Goal: Transaction & Acquisition: Book appointment/travel/reservation

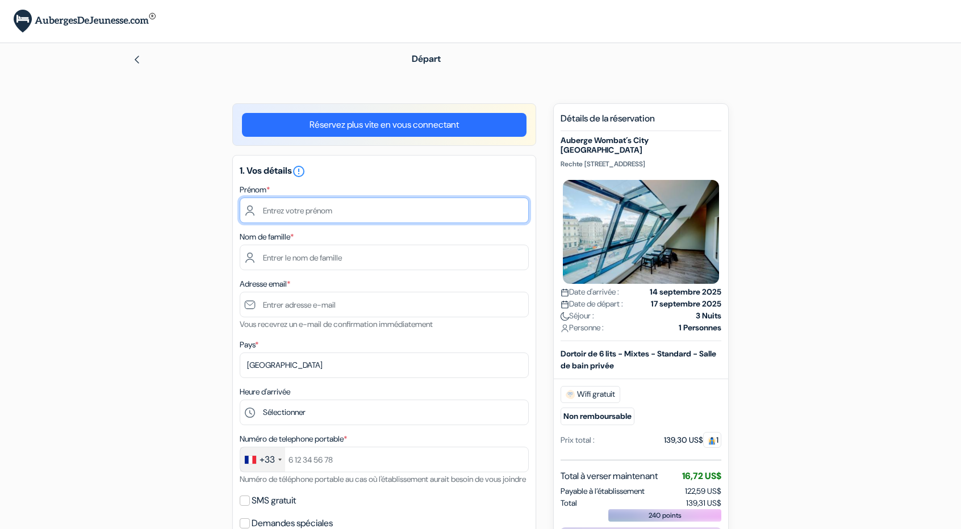
click at [332, 207] on input "text" at bounding box center [384, 211] width 289 height 26
type input "j"
type input "[PERSON_NAME]"
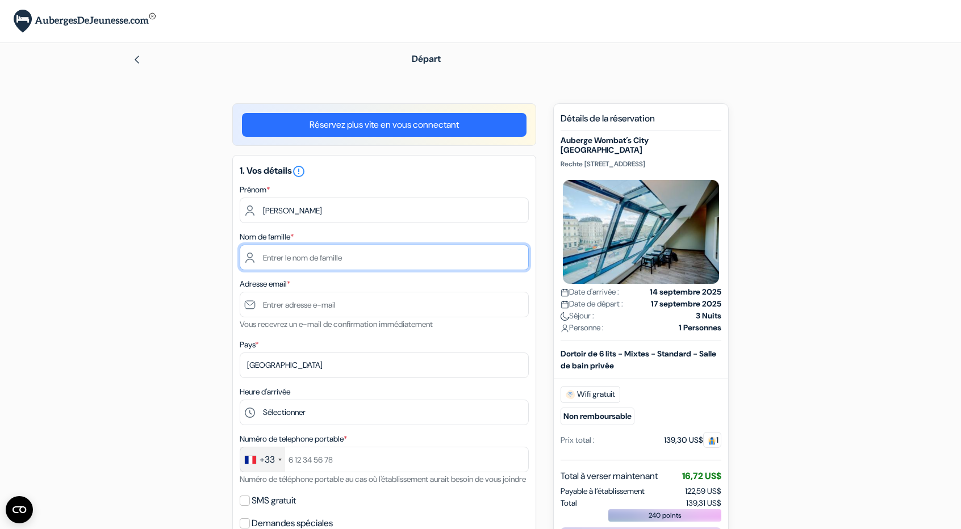
click at [315, 264] on input "text" at bounding box center [384, 258] width 289 height 26
type input "DUMOULIN"
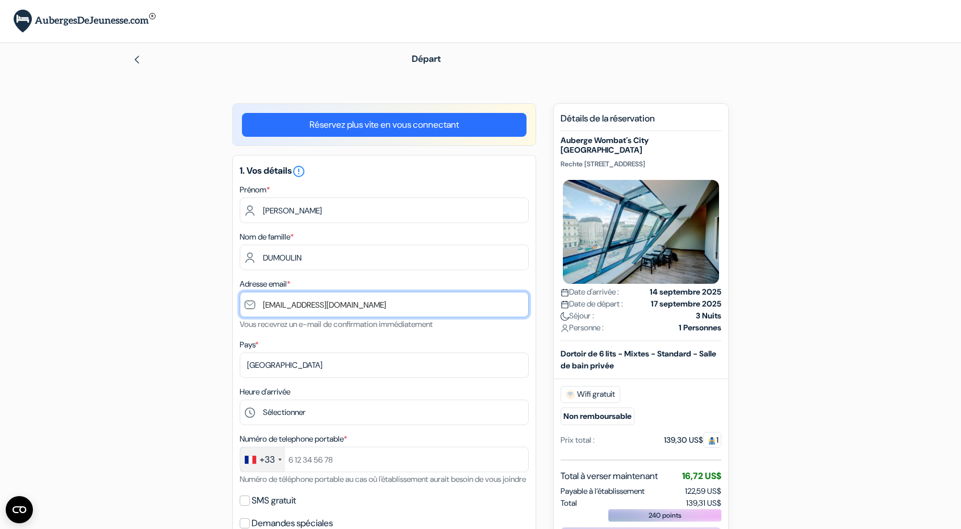
type input "[EMAIL_ADDRESS][DOMAIN_NAME]"
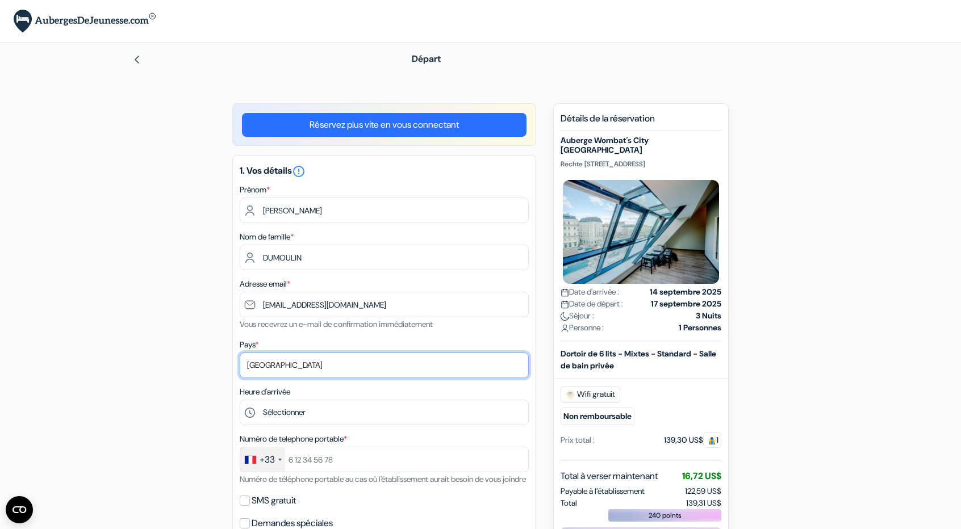
click at [298, 368] on select "Selectionner le pays Abkhazie [GEOGRAPHIC_DATA] [GEOGRAPHIC_DATA] Du [GEOGRAPHI…" at bounding box center [384, 366] width 289 height 26
click at [240, 354] on select "Selectionner le pays Abkhazie [GEOGRAPHIC_DATA] [GEOGRAPHIC_DATA] Du [GEOGRAPHI…" at bounding box center [384, 366] width 289 height 26
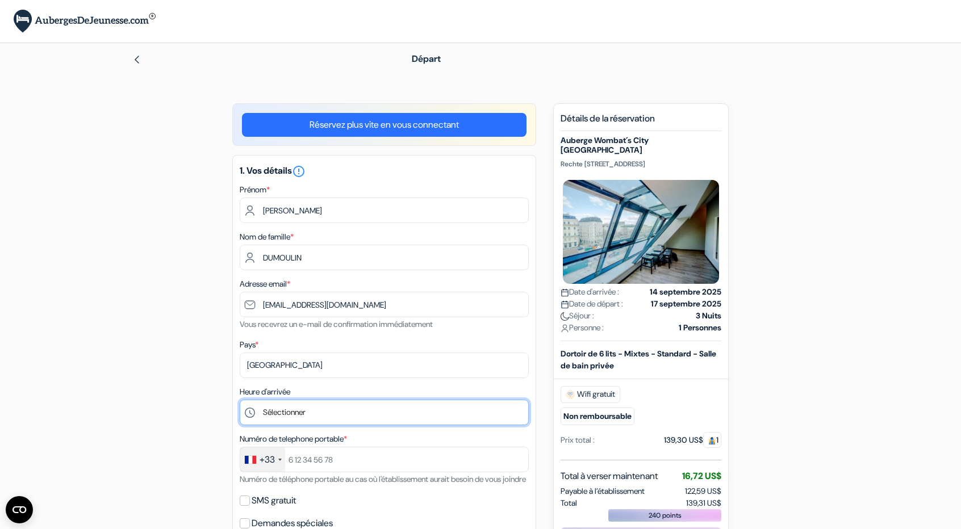
click at [284, 413] on select "Sélectionner 1:00 2:00 3:00 4:00 5:00 6:00 7:00 8:00 9:00 10:00 11:00 12:00 13:…" at bounding box center [384, 413] width 289 height 26
select select "14"
click at [240, 401] on select "Sélectionner 1:00 2:00 3:00 4:00 5:00 6:00 7:00 8:00 9:00 10:00 11:00 12:00 13:…" at bounding box center [384, 413] width 289 height 26
click at [78, 374] on form "Départ add_box Auberge Wombat´s City [GEOGRAPHIC_DATA] [STREET_ADDRESS] Détails…" at bounding box center [480, 524] width 961 height 962
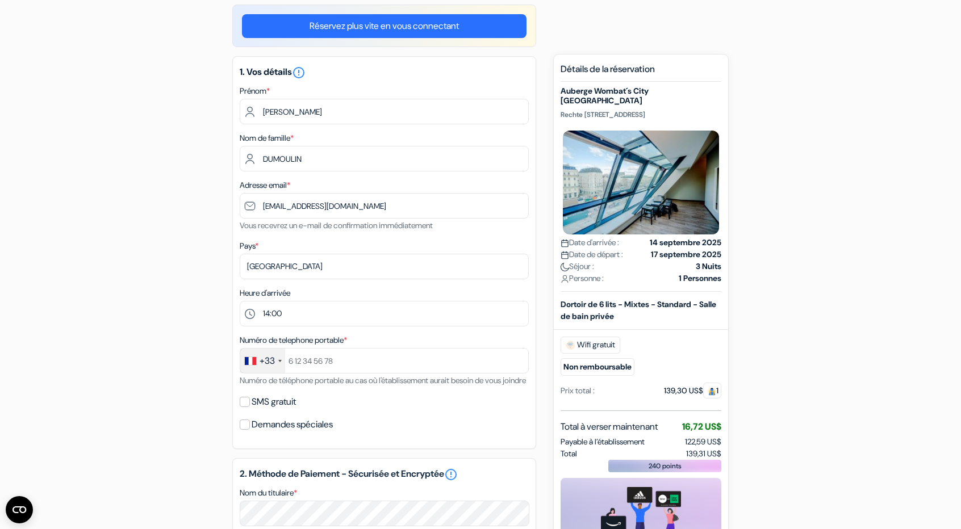
scroll to position [170, 0]
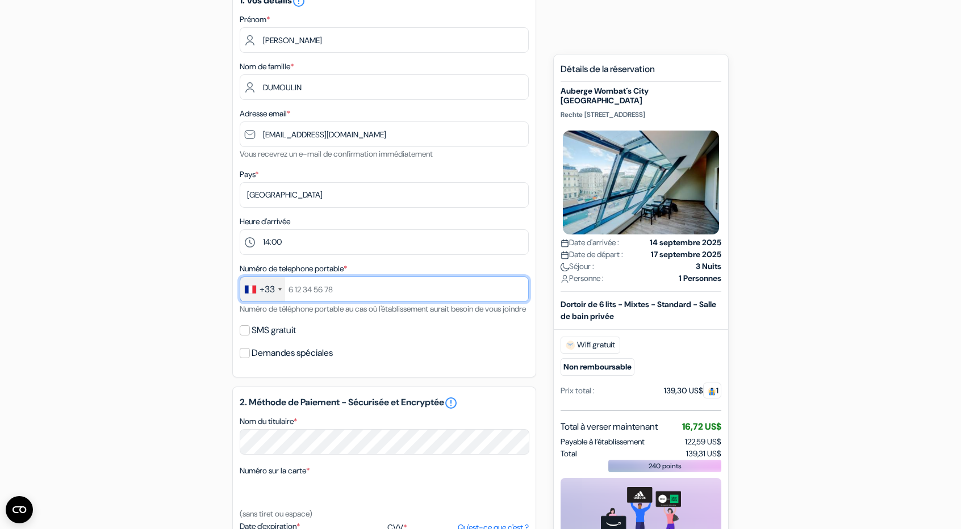
click at [341, 290] on input "text" at bounding box center [384, 290] width 289 height 26
type input "641119628"
click at [178, 308] on div "add_box Auberge Wombat´s City [GEOGRAPHIC_DATA] [STREET_ADDRESS] Détails de l'é…" at bounding box center [481, 398] width 750 height 930
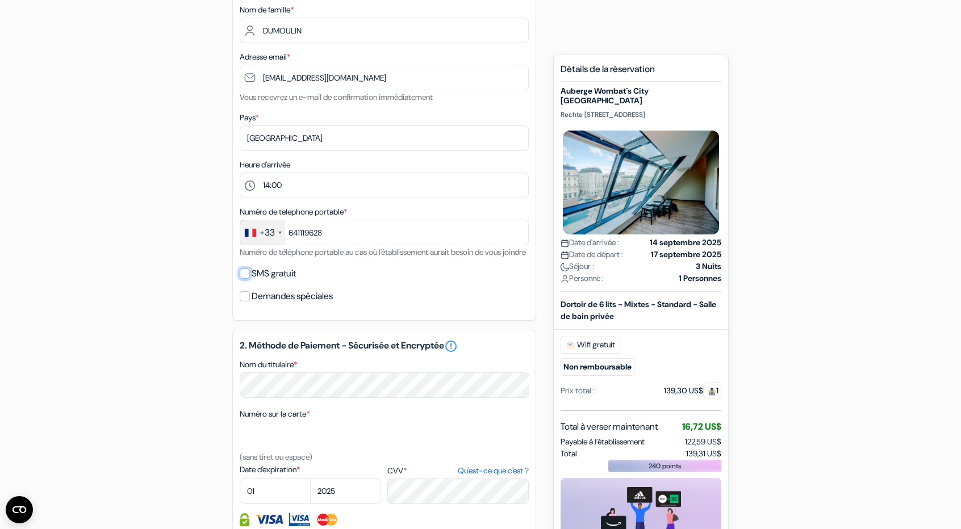
click at [242, 279] on input "SMS gratuit" at bounding box center [245, 274] width 10 height 10
checkbox input "true"
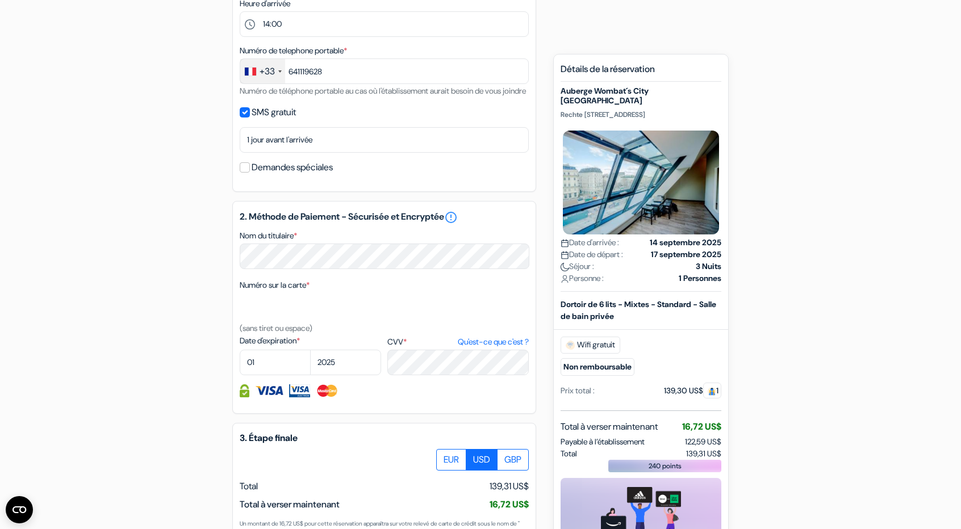
scroll to position [454, 0]
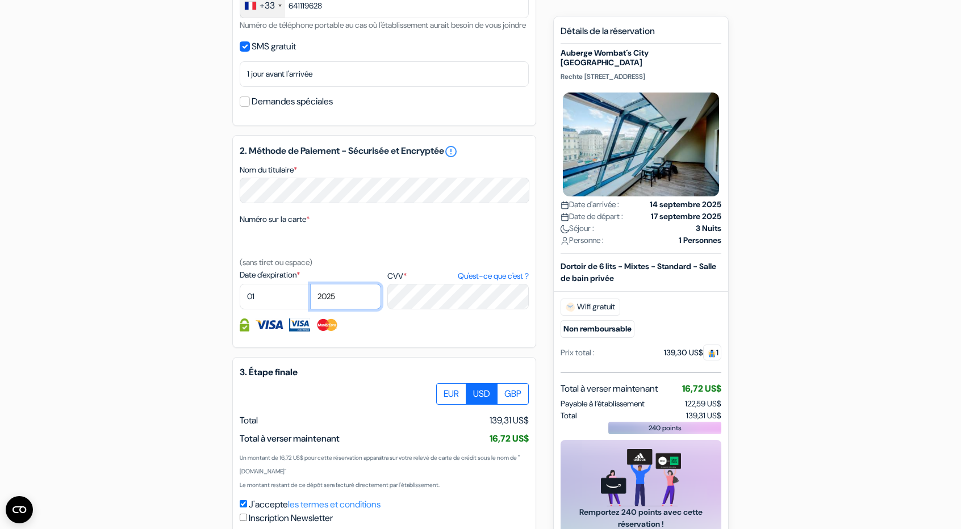
click at [352, 310] on select "2025 2026 2027 2028 2029 2030 2031 2032 2033 2034 2035 2036 2037 2038 2039 2040…" at bounding box center [345, 297] width 71 height 26
select select "2026"
click at [310, 300] on select "2025 2026 2027 2028 2029 2030 2031 2032 2033 2034 2035 2036 2037 2038 2039 2040…" at bounding box center [345, 297] width 71 height 26
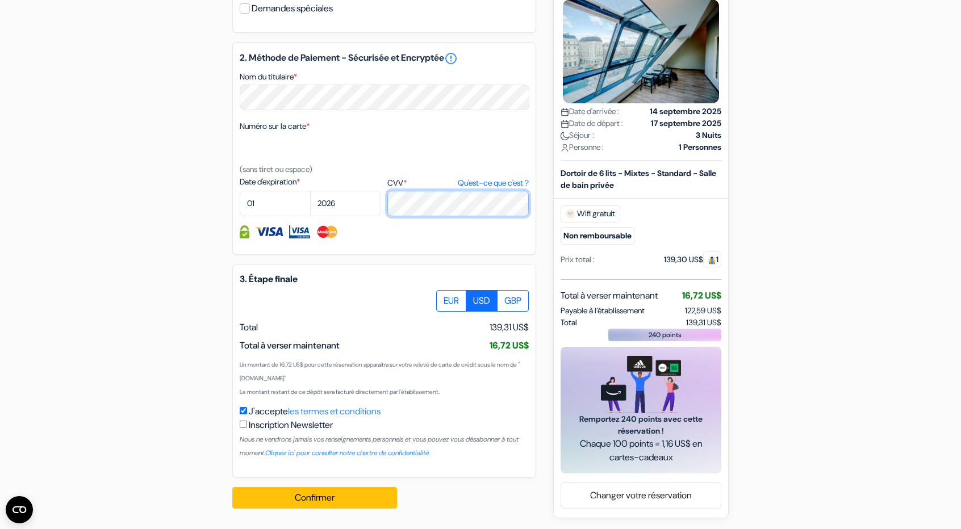
scroll to position [562, 0]
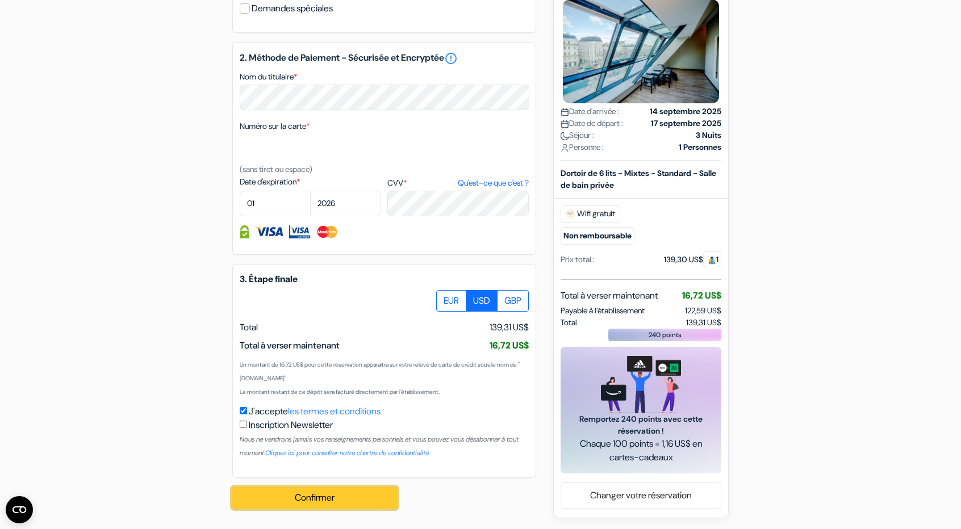
click at [352, 498] on button "Confirmer Loading..." at bounding box center [314, 498] width 165 height 22
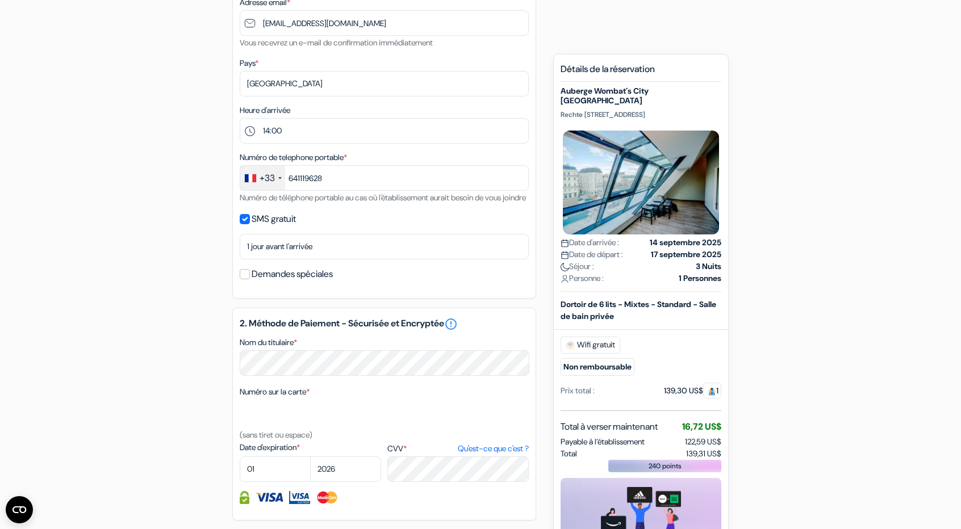
scroll to position [285, 0]
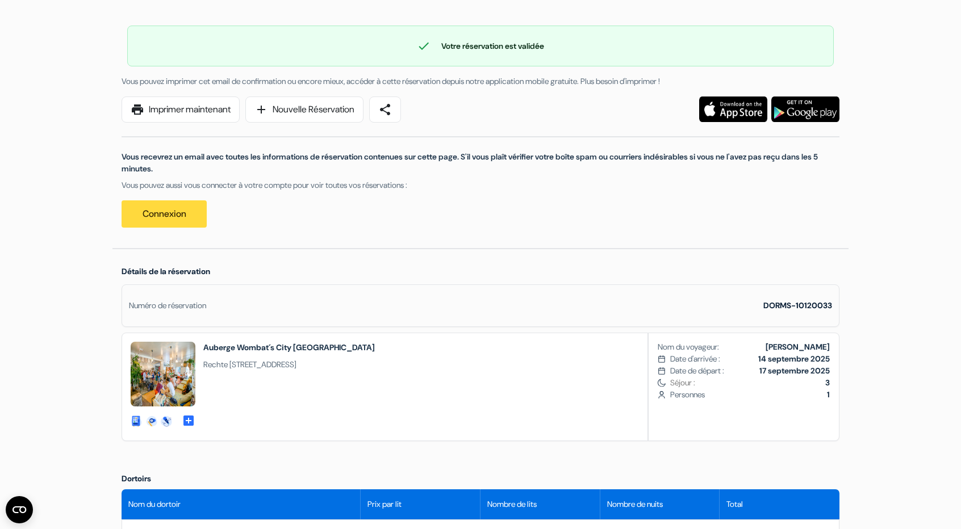
scroll to position [76, 0]
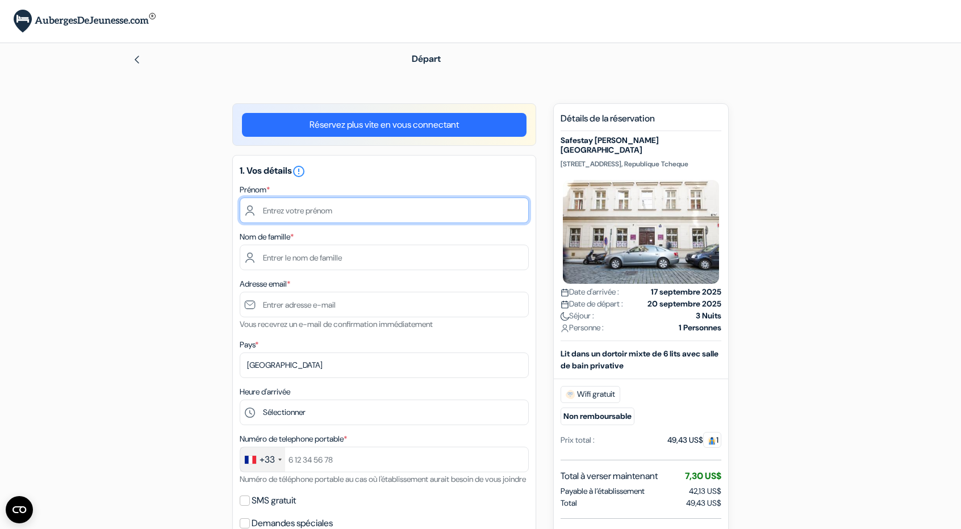
click at [281, 213] on input "text" at bounding box center [384, 211] width 289 height 26
type input "[PERSON_NAME]"
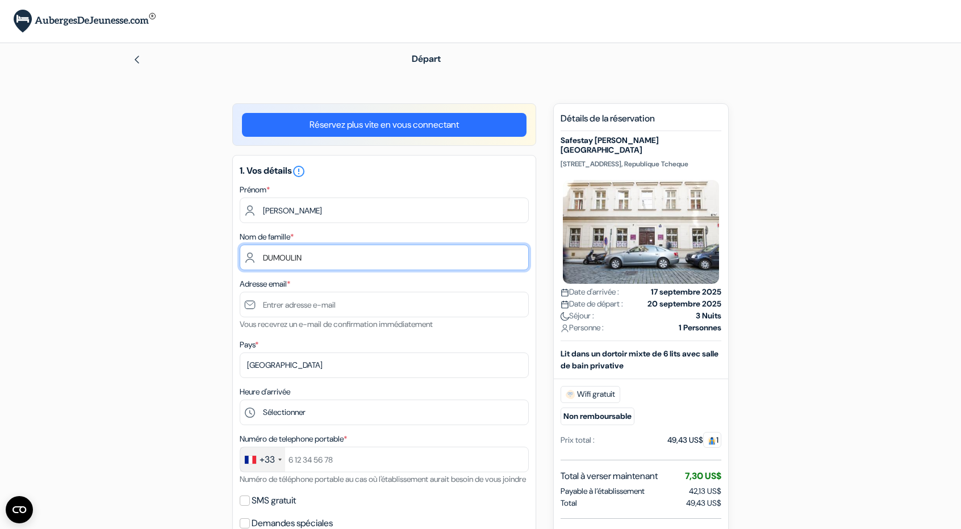
type input "DUMOULIN"
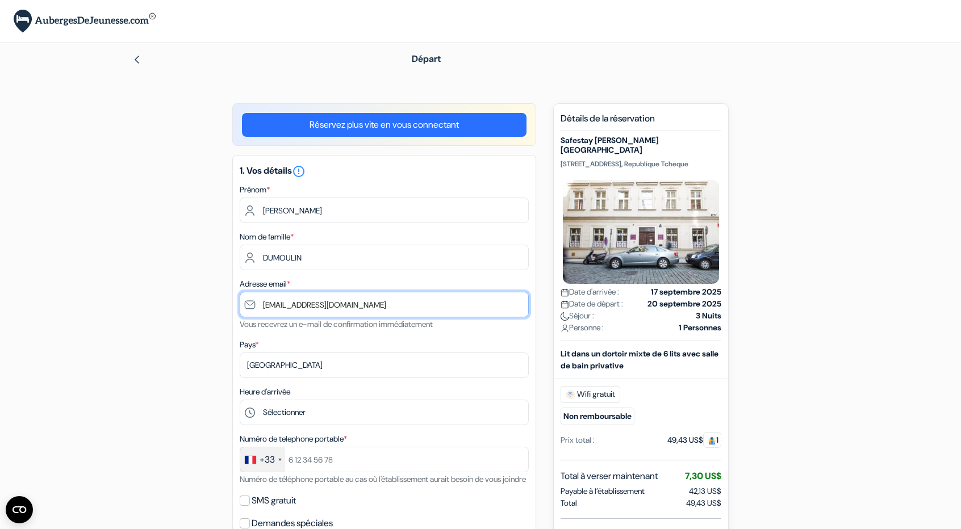
type input "[EMAIL_ADDRESS][DOMAIN_NAME]"
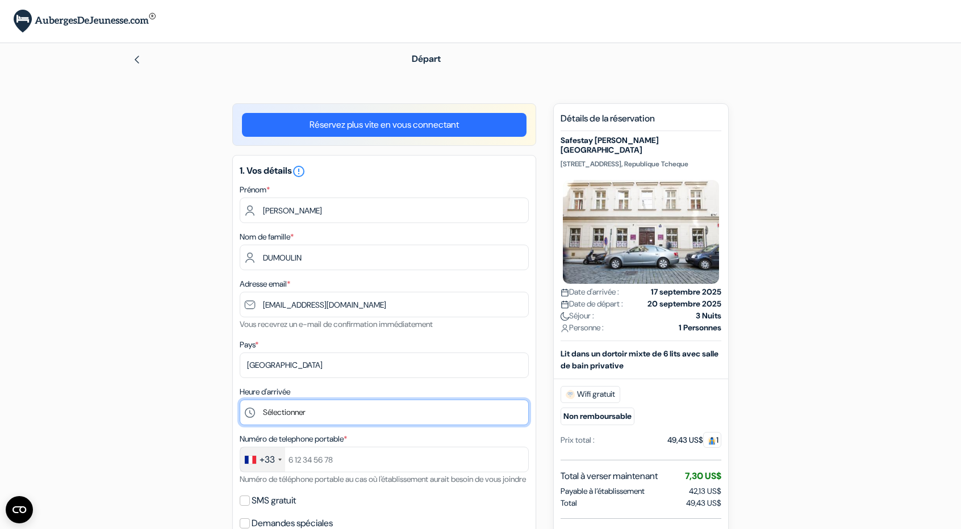
click at [292, 409] on select "Sélectionner 1:00 2:00 3:00 4:00 5:00 6:00 7:00 8:00 9:00 10:00 11:00 12:00 13:…" at bounding box center [384, 413] width 289 height 26
select select "16"
click at [240, 401] on select "Sélectionner 1:00 2:00 3:00 4:00 5:00 6:00 7:00 8:00 9:00 10:00 11:00 12:00 13:…" at bounding box center [384, 413] width 289 height 26
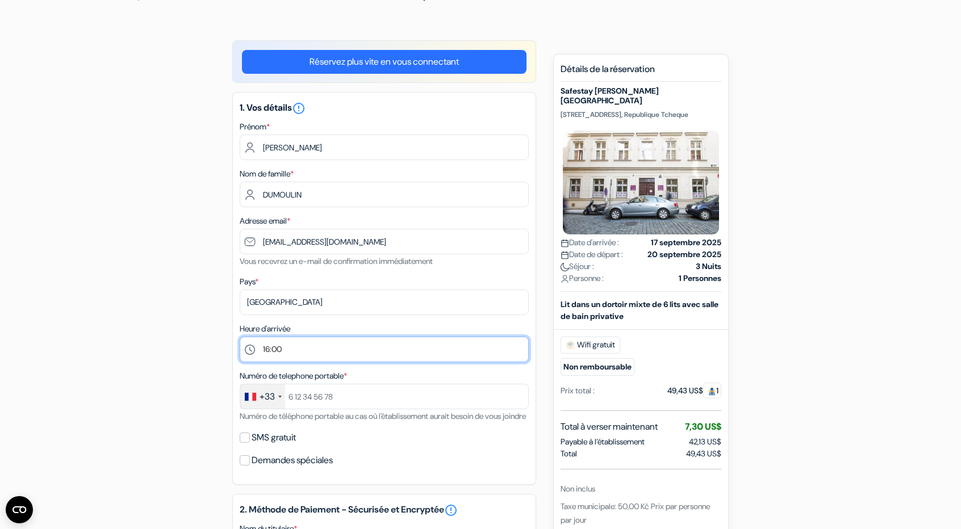
scroll to position [114, 0]
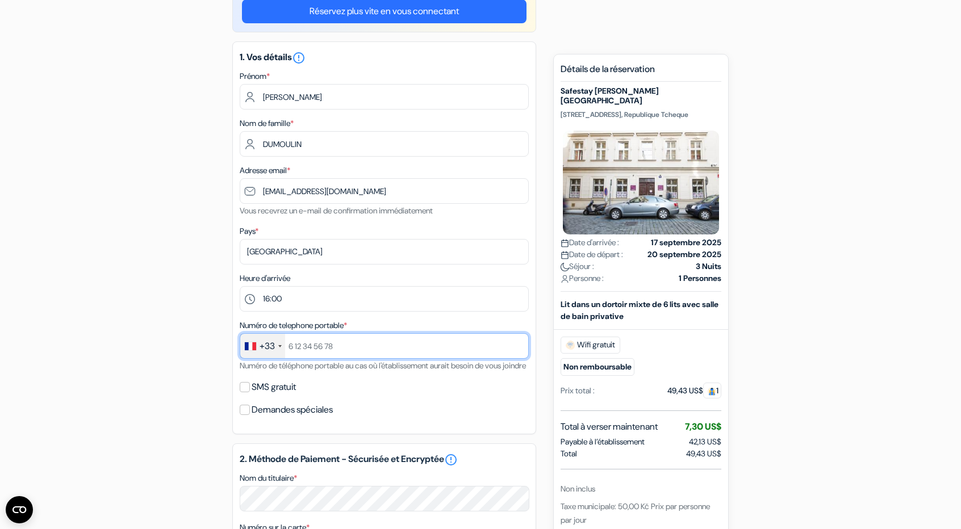
click at [332, 348] on input "text" at bounding box center [384, 346] width 289 height 26
type input "641119628"
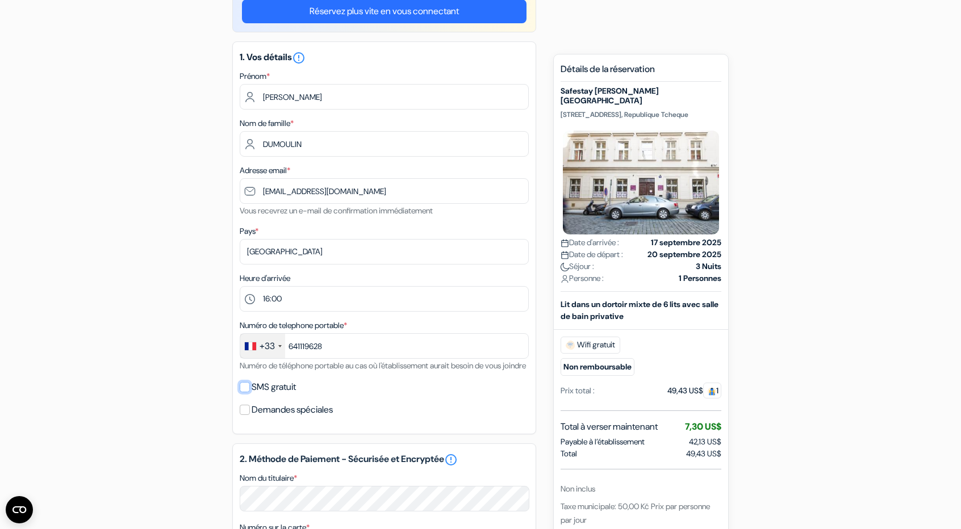
click at [249, 392] on input "SMS gratuit" at bounding box center [245, 387] width 10 height 10
checkbox input "true"
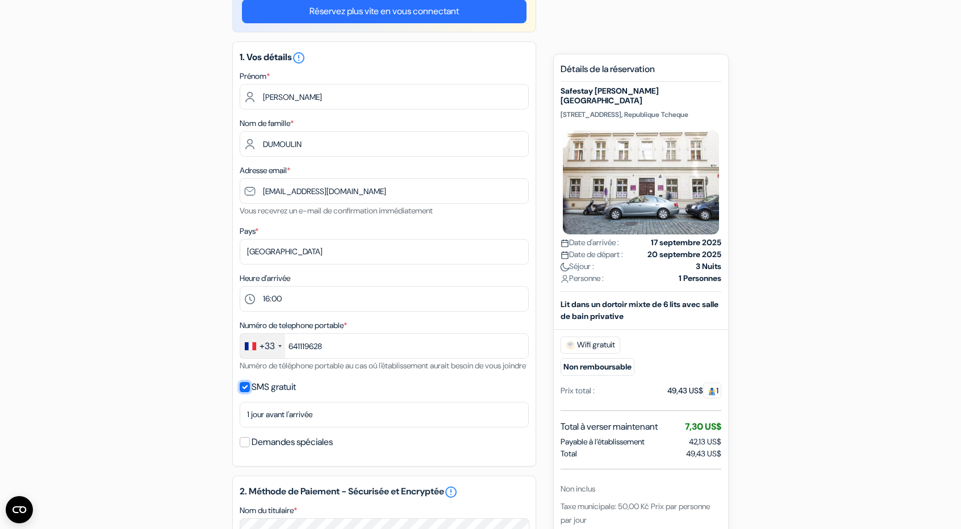
scroll to position [170, 0]
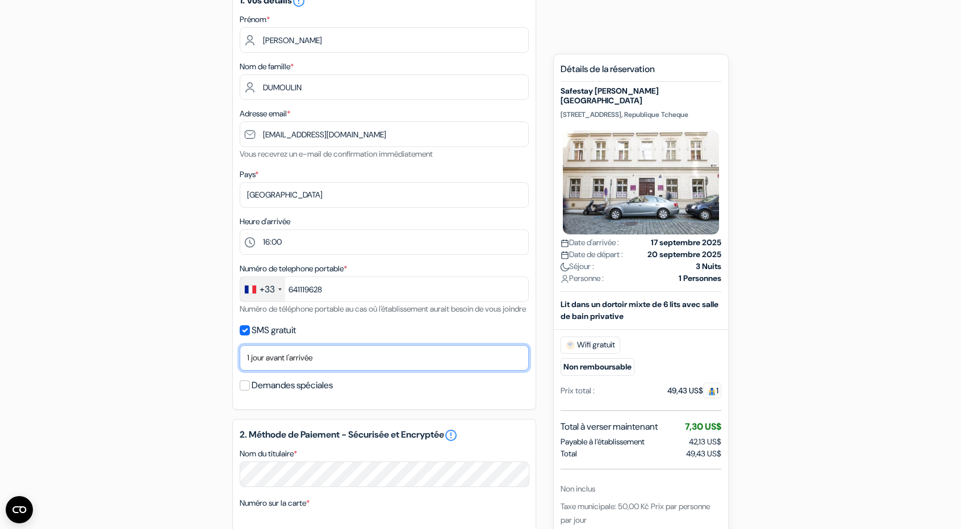
click at [319, 371] on select "Non merci Maintenant Le jour de votre arrivée 1 jour avant l'arrivée 2 jours av…" at bounding box center [384, 358] width 289 height 26
click at [240, 361] on select "Non merci Maintenant Le jour de votre arrivée 1 jour avant l'arrivée 2 jours av…" at bounding box center [384, 358] width 289 height 26
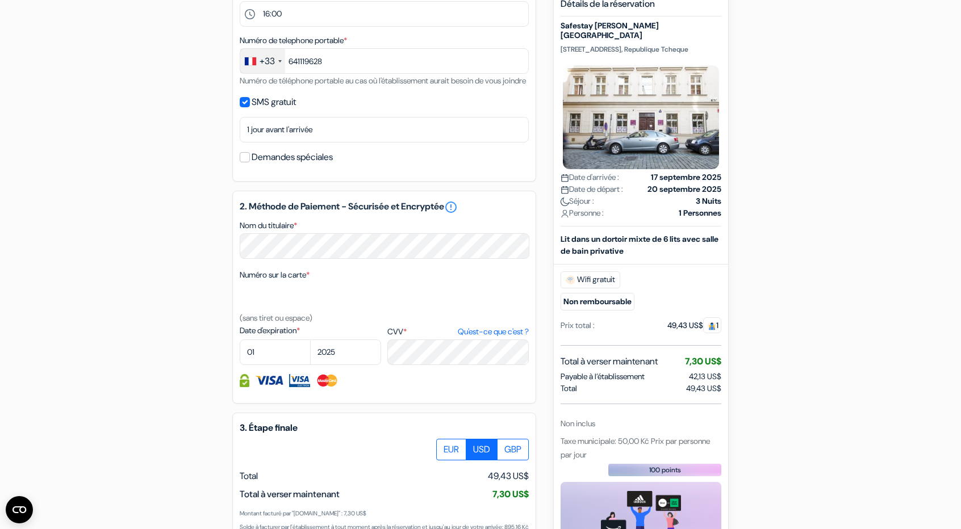
scroll to position [511, 0]
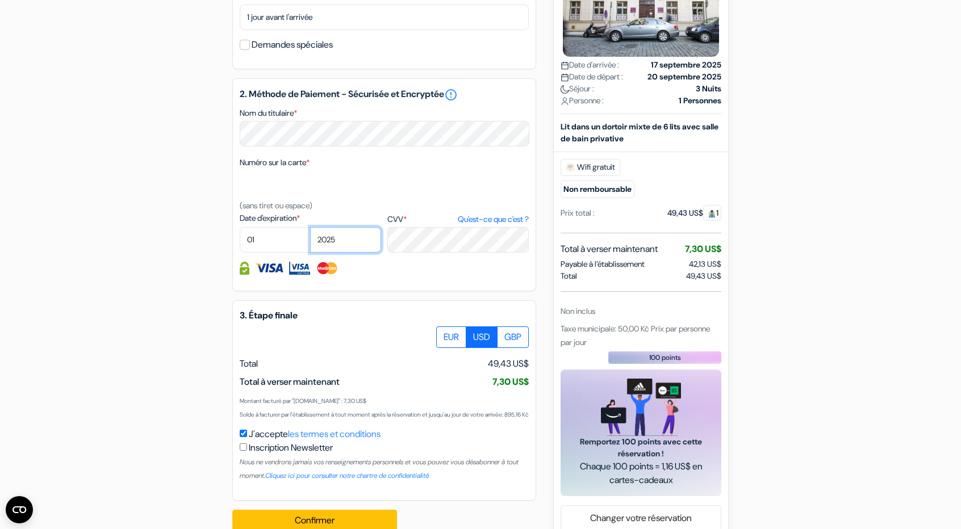
click at [359, 253] on select "2025 2026 2027 2028 2029 2030 2031 2032 2033 2034 2035 2036 2037 2038 2039 2040…" at bounding box center [345, 240] width 71 height 26
select select "2026"
click at [310, 243] on select "2025 2026 2027 2028 2029 2030 2031 2032 2033 2034 2035 2036 2037 2038 2039 2040…" at bounding box center [345, 240] width 71 height 26
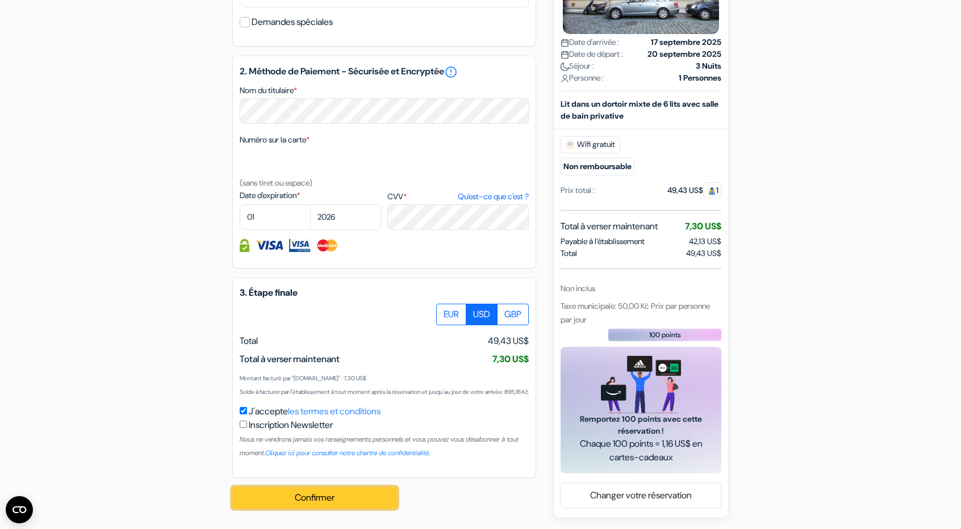
click at [335, 497] on button "Confirmer Loading..." at bounding box center [314, 498] width 165 height 22
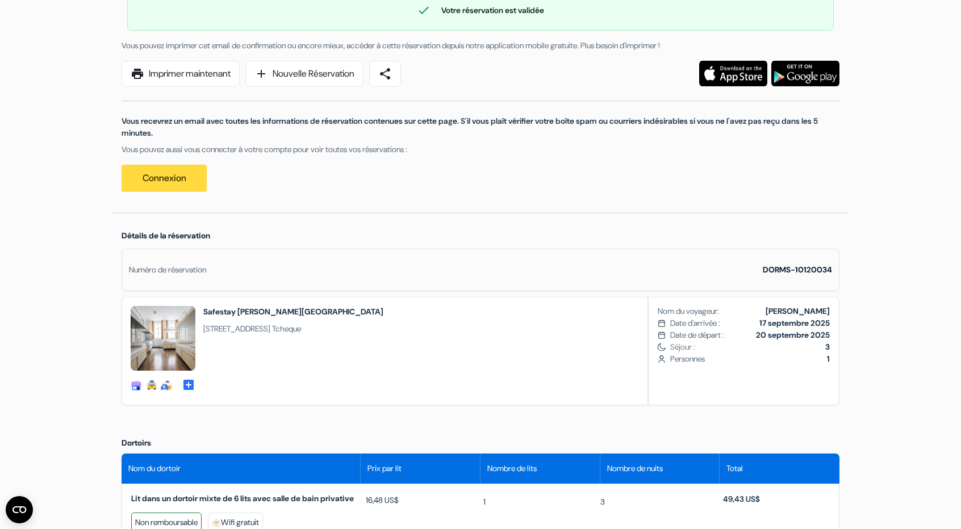
scroll to position [111, 0]
